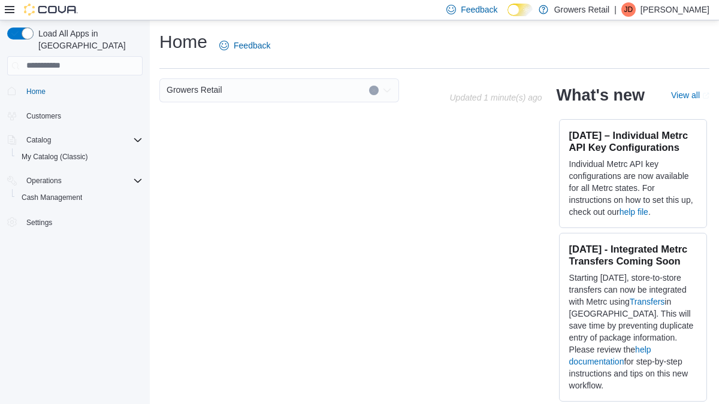
click at [685, 8] on p "Jodi Duke" at bounding box center [674, 9] width 69 height 14
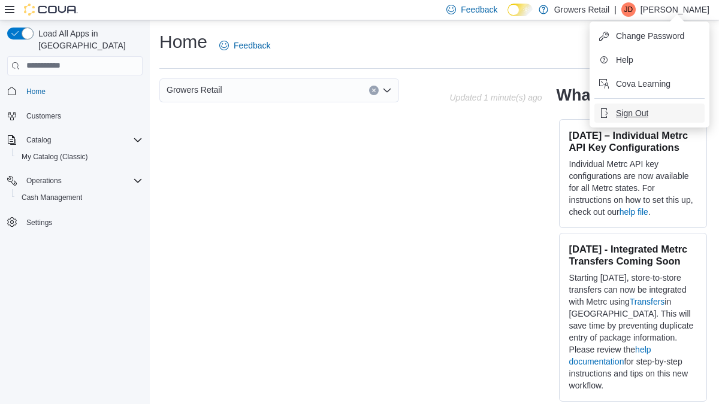
click at [636, 113] on span "Sign Out" at bounding box center [632, 113] width 32 height 12
